Goal: Task Accomplishment & Management: Manage account settings

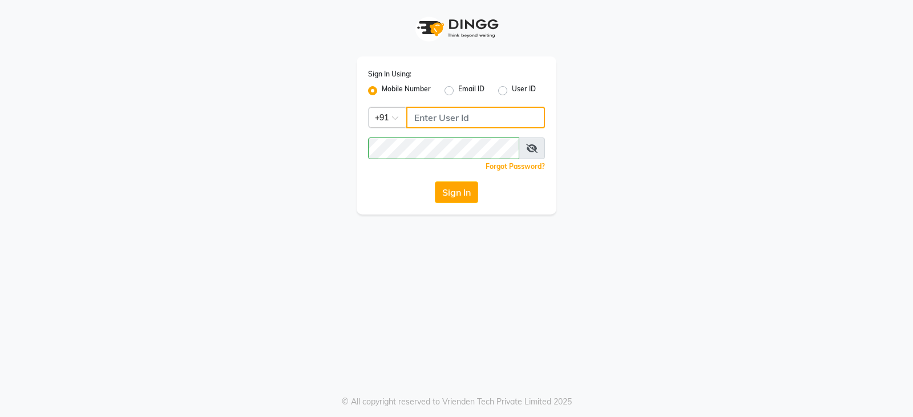
click at [470, 116] on input "Username" at bounding box center [475, 118] width 139 height 22
type input "7979005151"
click at [454, 188] on button "Sign In" at bounding box center [456, 192] width 43 height 22
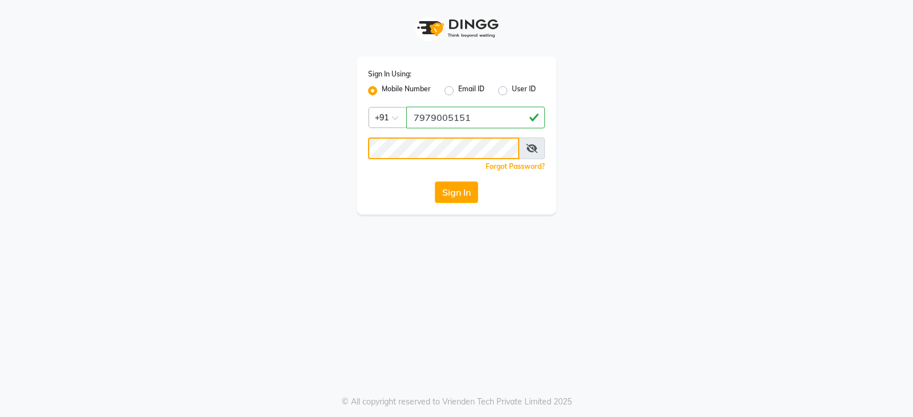
click at [435, 181] on button "Sign In" at bounding box center [456, 192] width 43 height 22
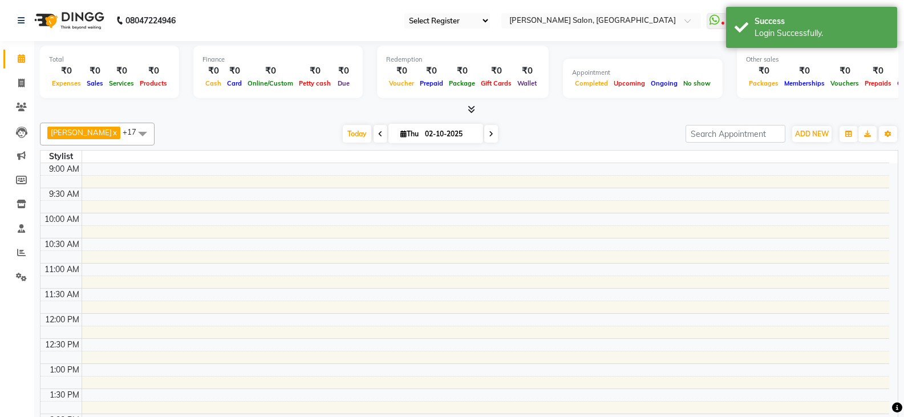
select select "35"
select select "en"
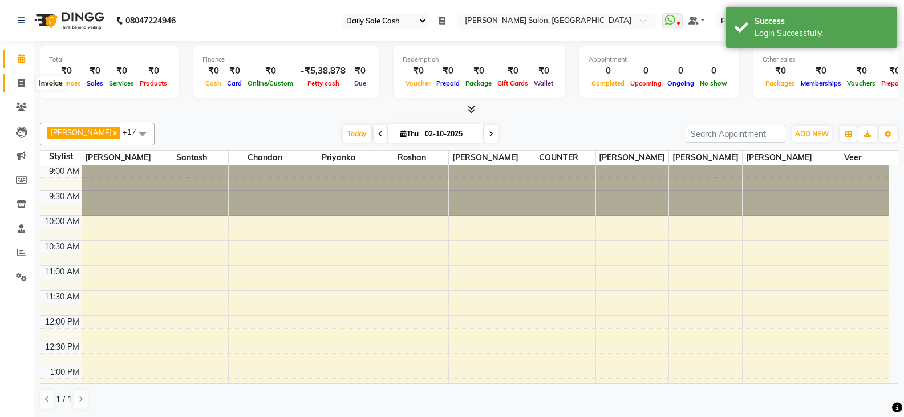
click at [20, 83] on icon at bounding box center [21, 83] width 6 height 9
select select "service"
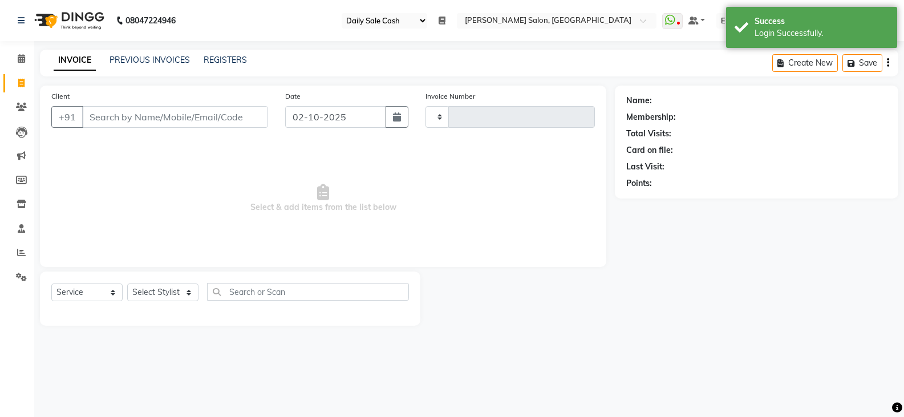
type input "3631"
select select "5748"
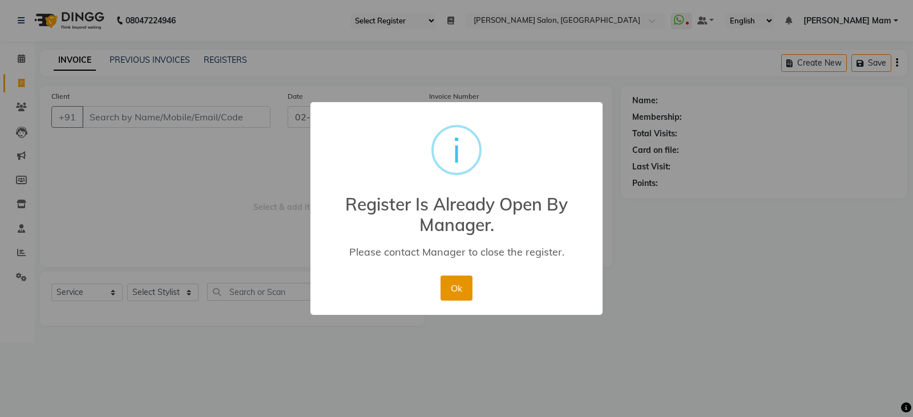
click at [455, 290] on button "Ok" at bounding box center [455, 288] width 31 height 25
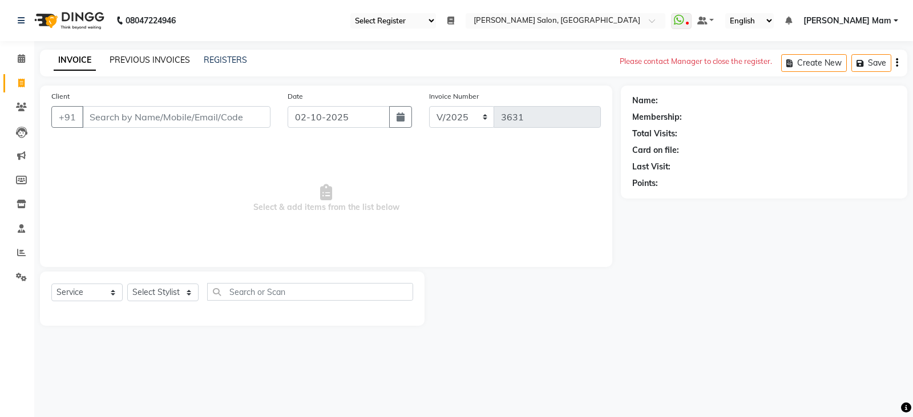
click at [134, 58] on link "PREVIOUS INVOICES" at bounding box center [150, 60] width 80 height 10
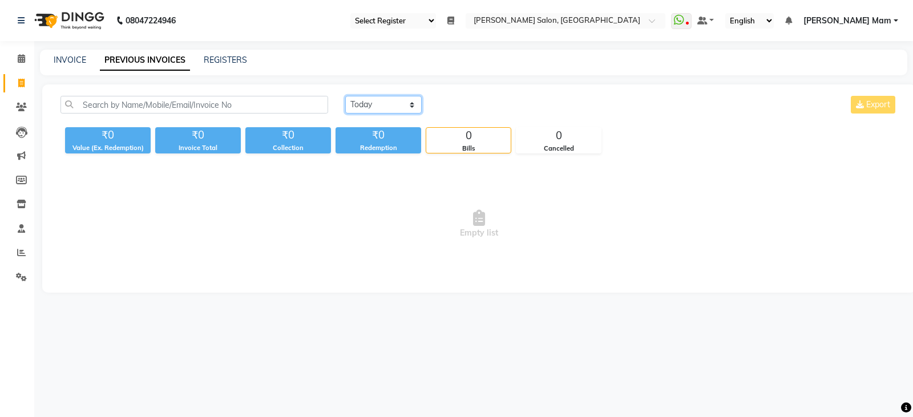
click at [410, 101] on select "[DATE] [DATE] Custom Range" at bounding box center [383, 105] width 76 height 18
select select "[DATE]"
click at [345, 96] on select "[DATE] [DATE] Custom Range" at bounding box center [383, 105] width 76 height 18
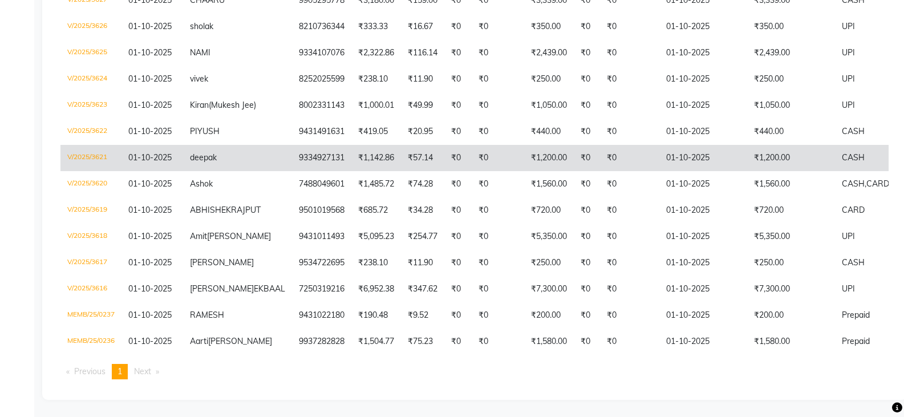
scroll to position [399, 0]
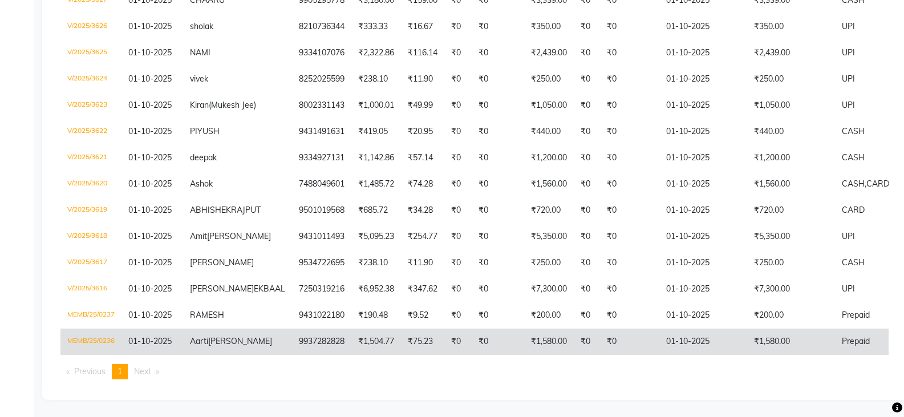
click at [138, 336] on span "01-10-2025" at bounding box center [149, 341] width 43 height 10
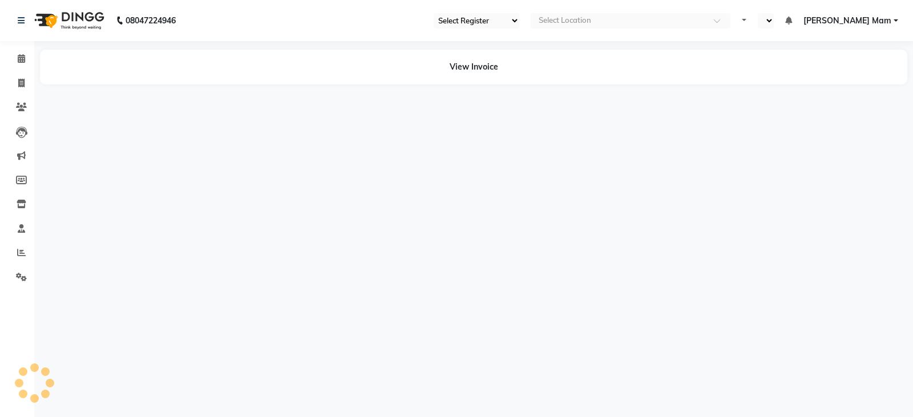
select select "35"
select select "en"
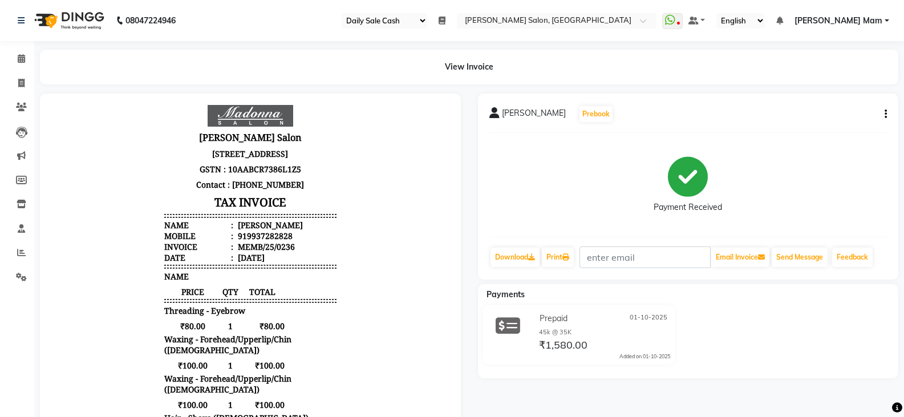
click at [885, 114] on icon "button" at bounding box center [886, 114] width 2 height 1
click at [829, 131] on div "Edit Invoice" at bounding box center [829, 129] width 78 height 14
select select "service"
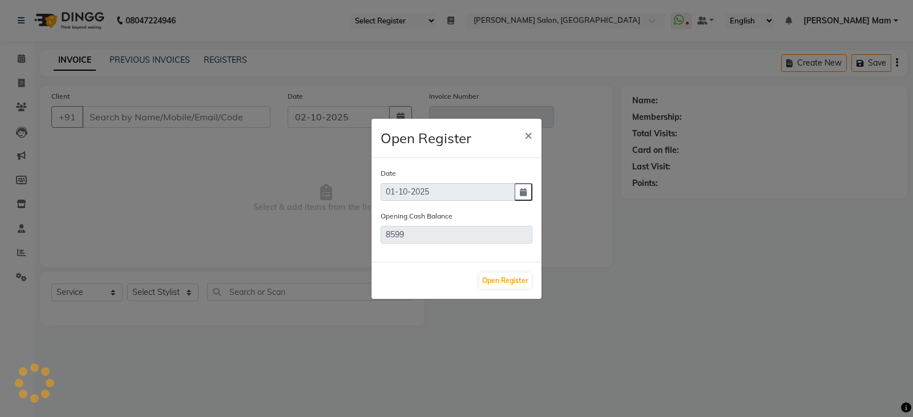
type input "9937282828"
type input "MEMB/25/0236"
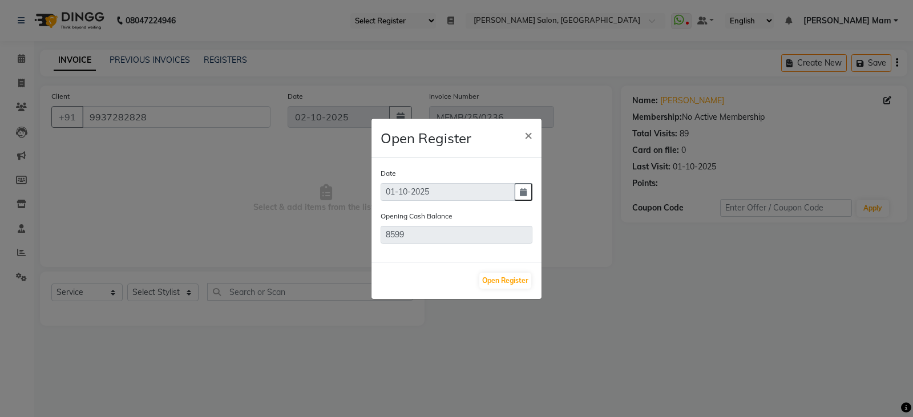
type input "01-10-2025"
select select "select"
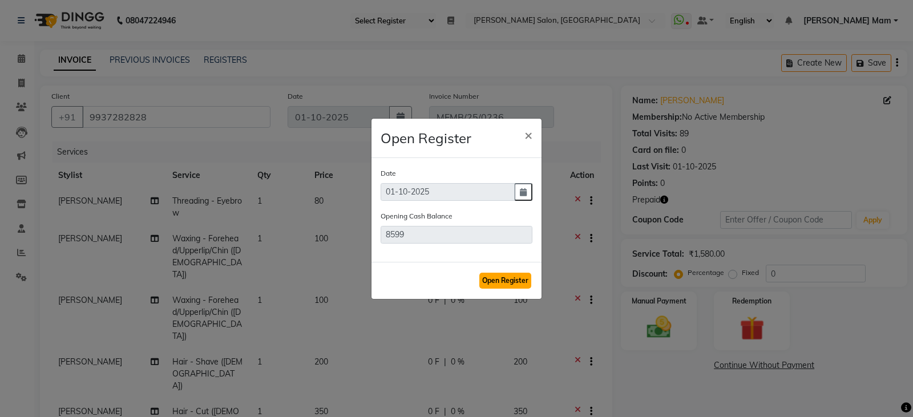
click at [512, 282] on button "Open Register" at bounding box center [505, 281] width 52 height 16
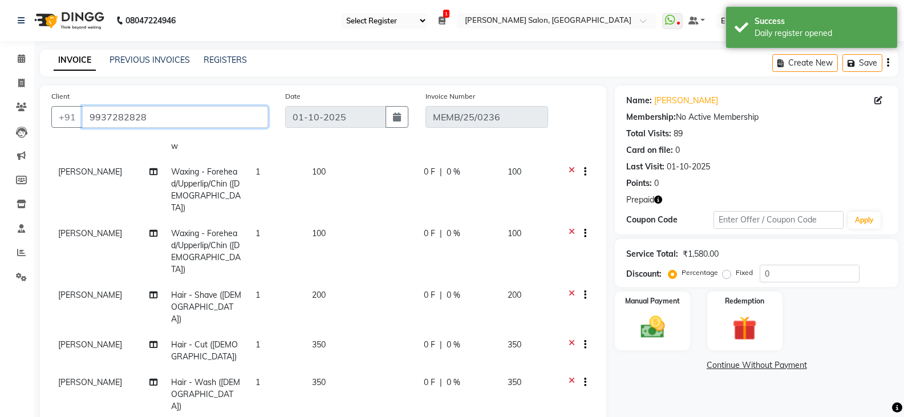
scroll to position [95, 0]
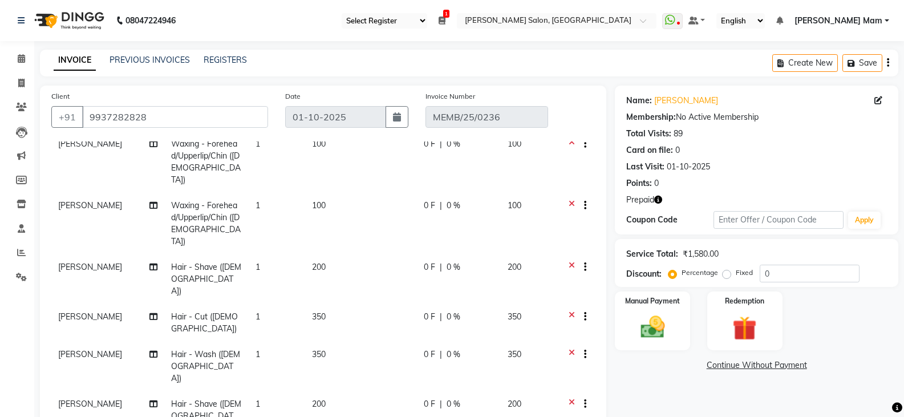
click at [569, 261] on icon at bounding box center [572, 268] width 6 height 14
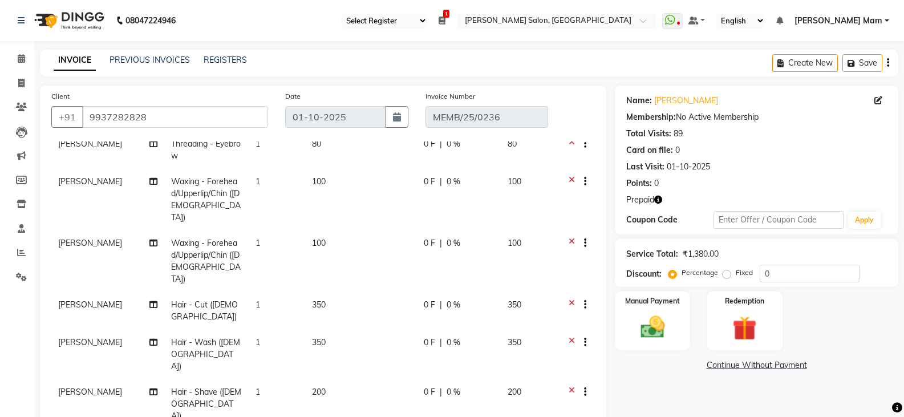
scroll to position [57, 0]
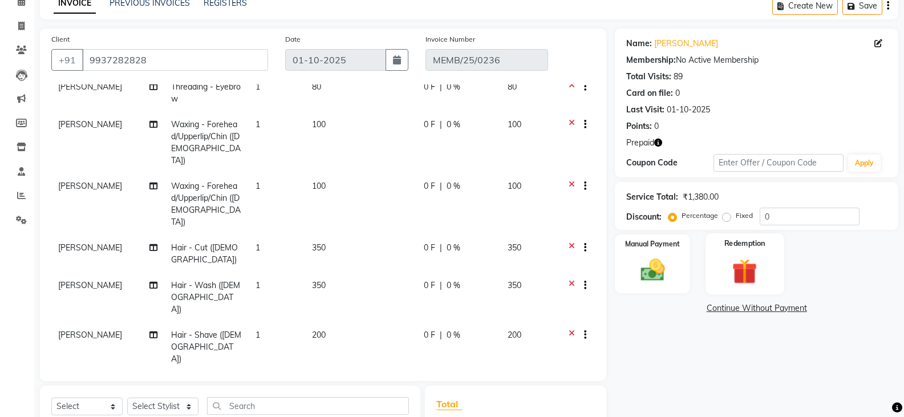
click at [748, 268] on img at bounding box center [745, 271] width 41 height 31
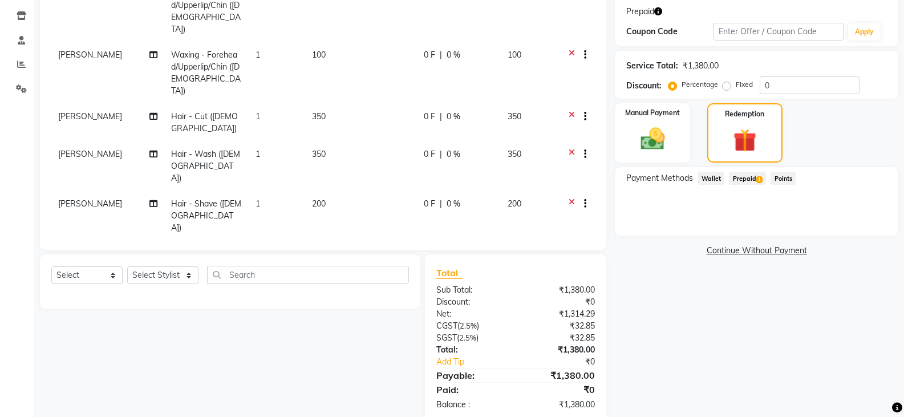
scroll to position [211, 0]
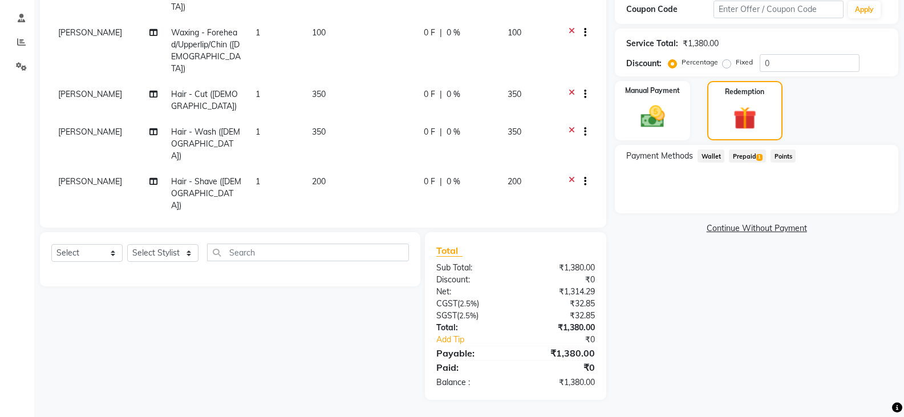
click at [746, 152] on span "Prepaid 1" at bounding box center [747, 155] width 37 height 13
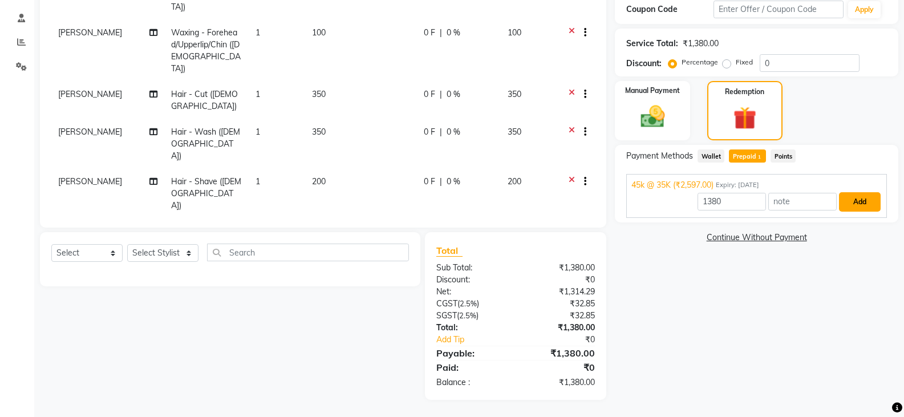
click at [867, 201] on button "Add" at bounding box center [860, 201] width 42 height 19
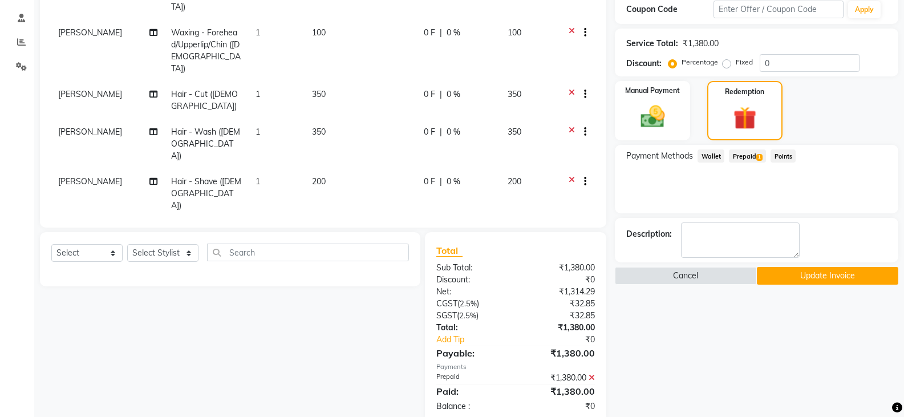
click at [749, 155] on span "Prepaid 1" at bounding box center [747, 155] width 37 height 13
click at [820, 281] on button "Update Invoice" at bounding box center [827, 276] width 141 height 18
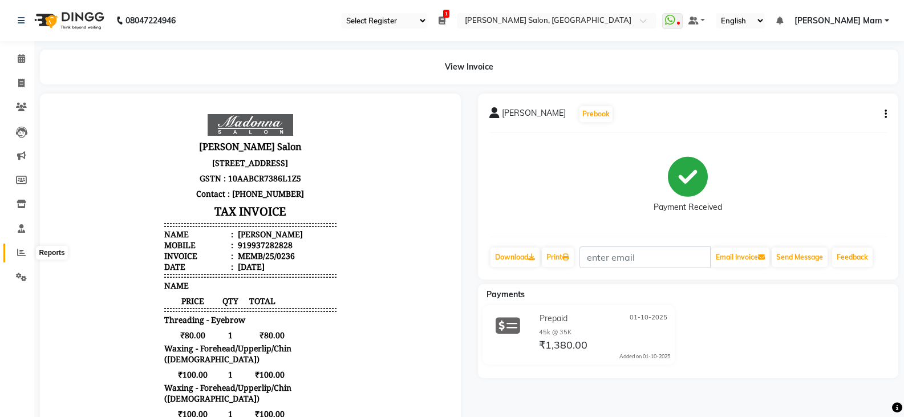
click at [26, 256] on span at bounding box center [21, 252] width 20 height 13
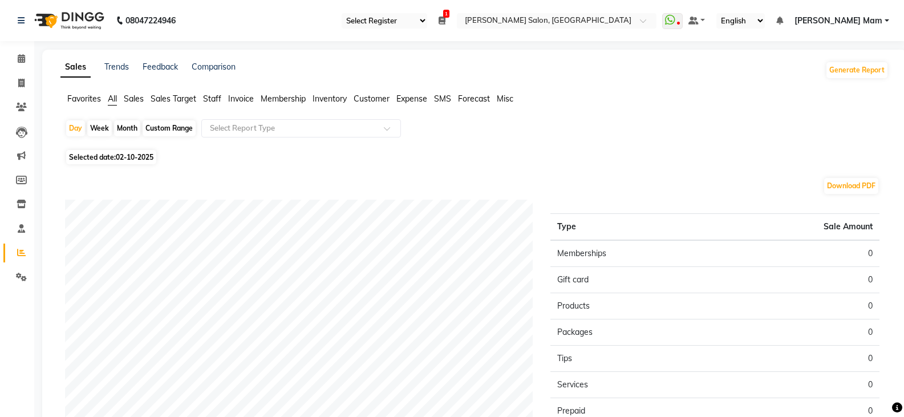
click at [129, 127] on div "Month" at bounding box center [127, 128] width 26 height 16
select select "10"
select select "2025"
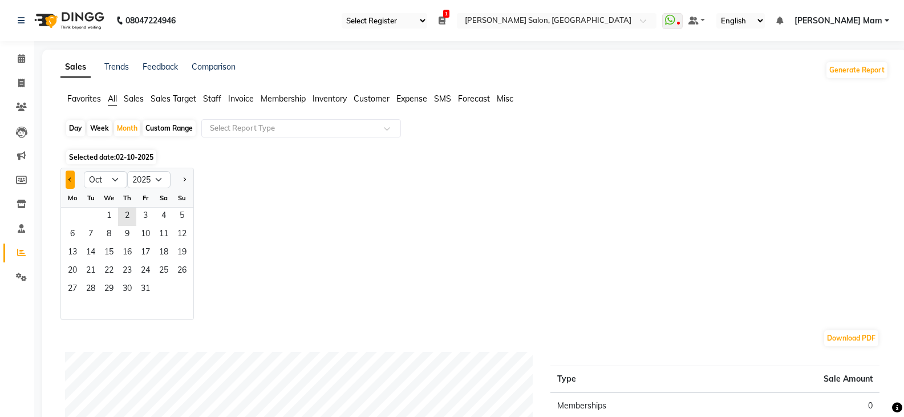
click at [67, 179] on button "Previous month" at bounding box center [70, 180] width 9 height 18
select select "9"
click at [80, 215] on span "1" at bounding box center [72, 217] width 18 height 18
